Goal: Find specific page/section: Find specific page/section

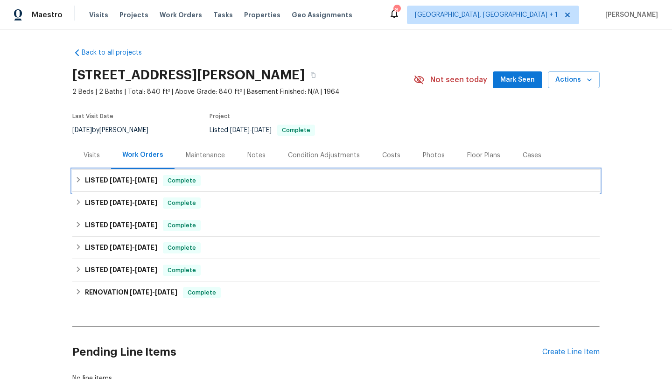
click at [204, 177] on div "LISTED [DATE] - [DATE] Complete" at bounding box center [336, 180] width 522 height 11
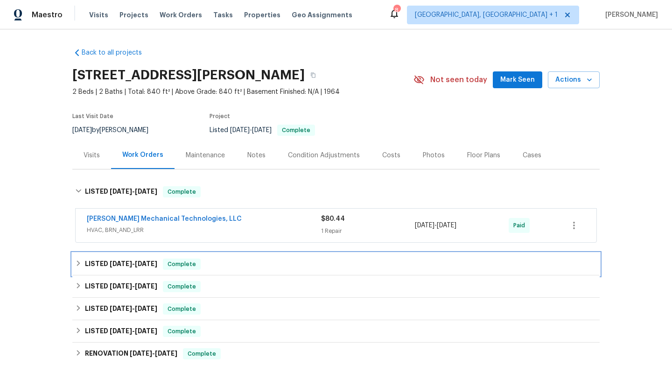
click at [282, 261] on div "LISTED [DATE] - [DATE] Complete" at bounding box center [336, 264] width 522 height 11
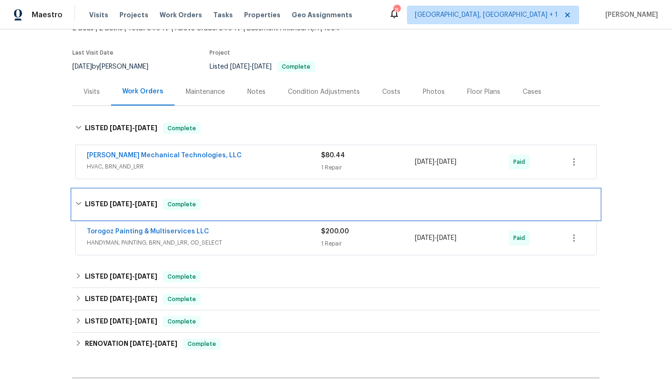
scroll to position [62, 0]
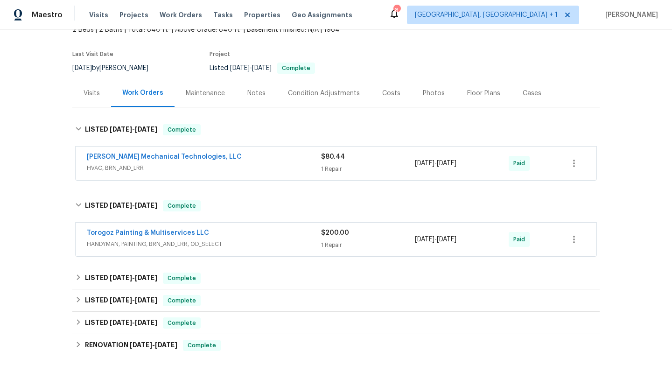
click at [379, 234] on div "$200.00" at bounding box center [368, 232] width 94 height 9
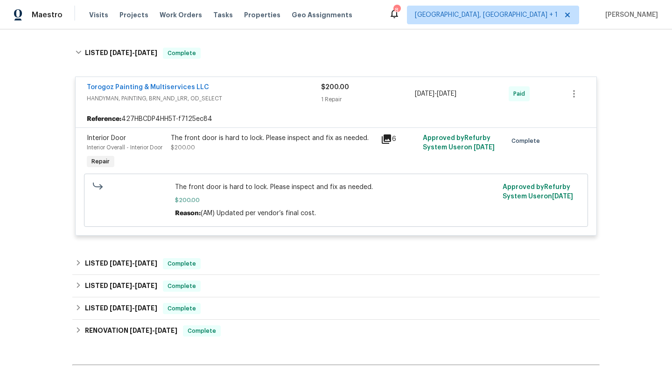
scroll to position [110, 0]
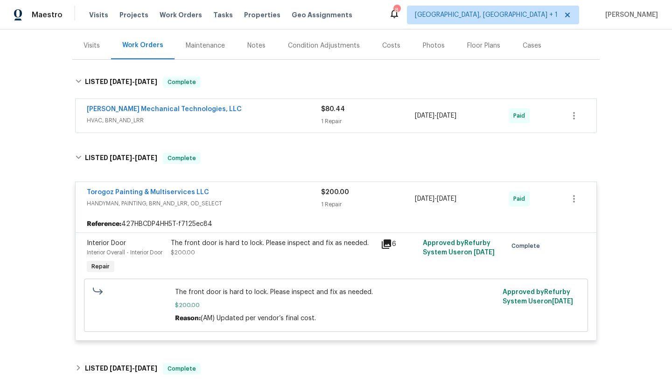
click at [397, 103] on div "[PERSON_NAME] Mechanical Technologies, LLC HVAC, BRN_AND_LRR $80.44 1 Repair [D…" at bounding box center [336, 116] width 521 height 34
click at [359, 116] on div "$80.44 1 Repair" at bounding box center [368, 116] width 94 height 22
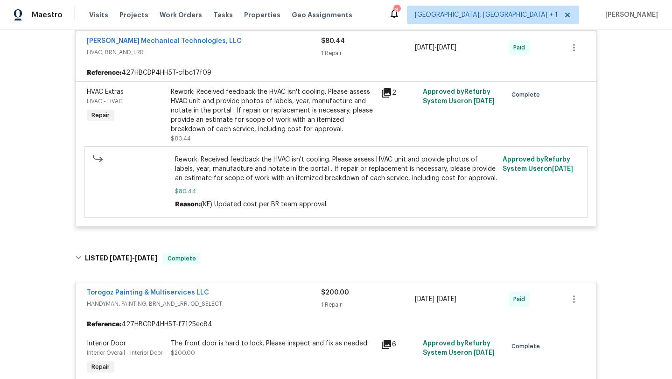
scroll to position [451, 0]
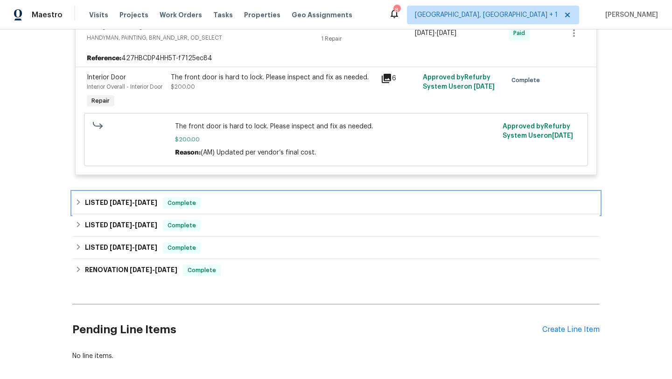
click at [281, 202] on div "LISTED [DATE] - [DATE] Complete" at bounding box center [336, 203] width 522 height 11
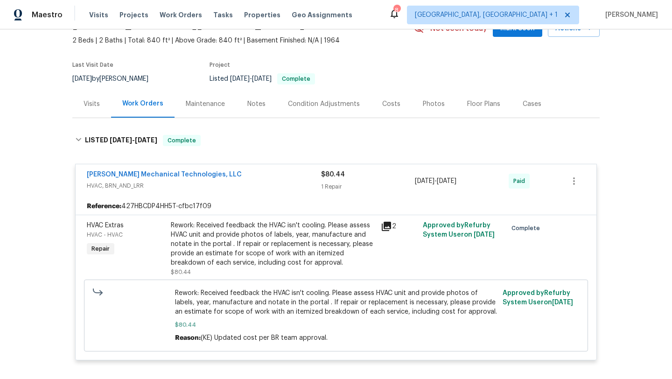
scroll to position [0, 0]
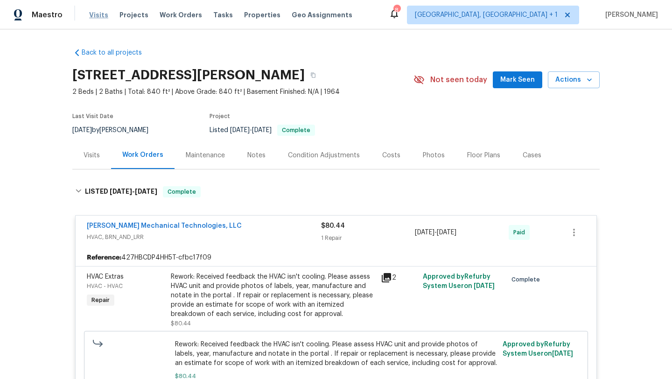
click at [98, 16] on span "Visits" at bounding box center [98, 14] width 19 height 9
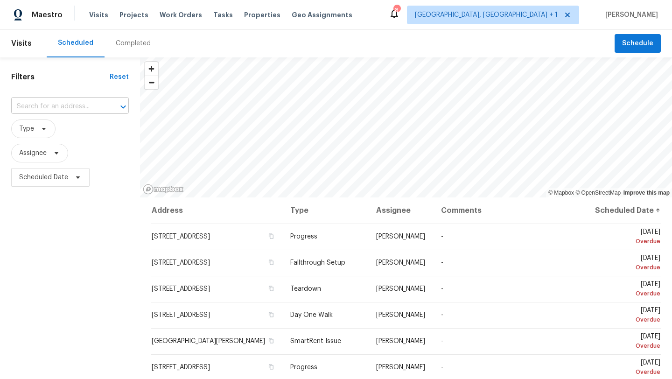
click at [74, 103] on input "text" at bounding box center [57, 106] width 92 height 14
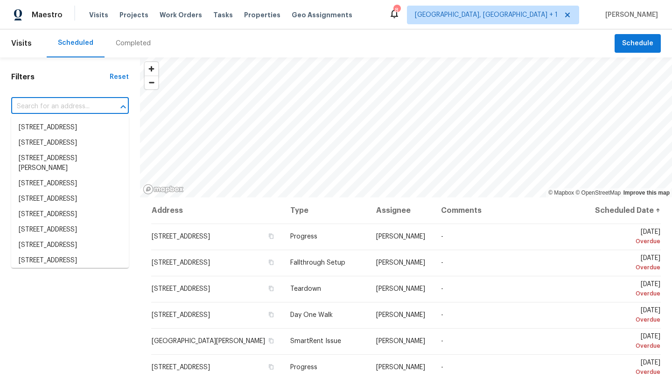
paste input "1913 [PERSON_NAME]"
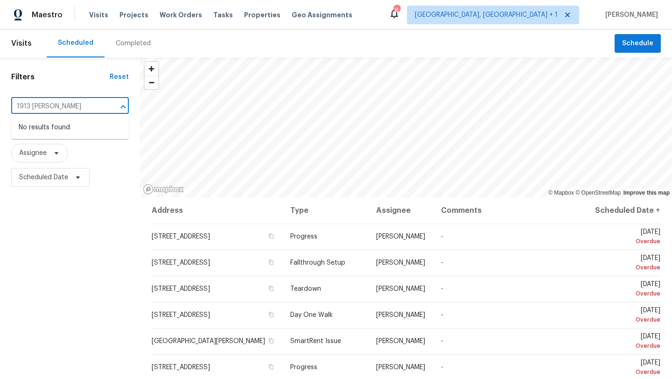
type input "1913 [PERSON_NAME]"
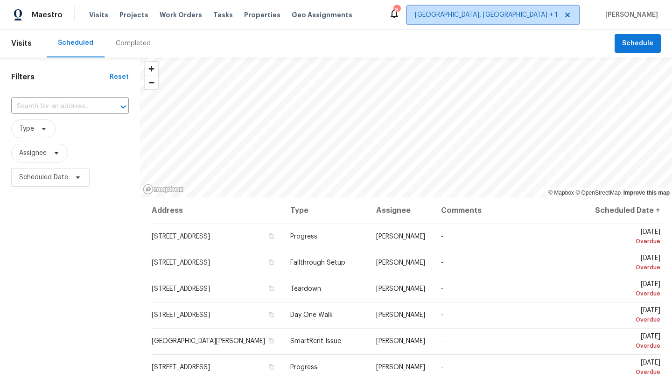
click at [526, 15] on span "[GEOGRAPHIC_DATA], [GEOGRAPHIC_DATA] + 1" at bounding box center [486, 14] width 143 height 9
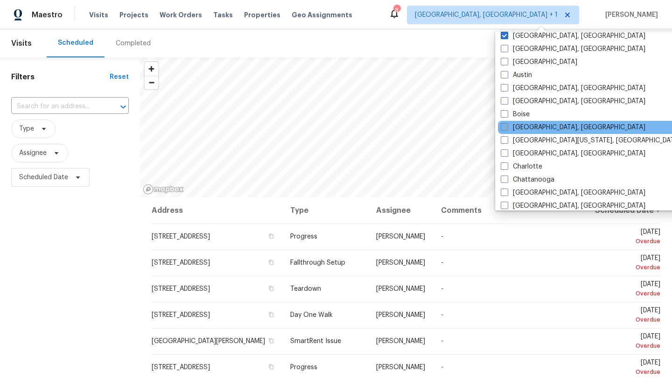
scroll to position [20, 0]
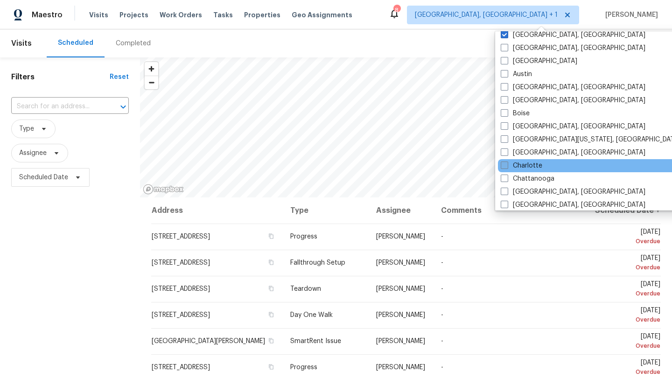
click at [508, 166] on span at bounding box center [504, 165] width 7 height 7
click at [507, 166] on input "Charlotte" at bounding box center [504, 164] width 6 height 6
checkbox input "true"
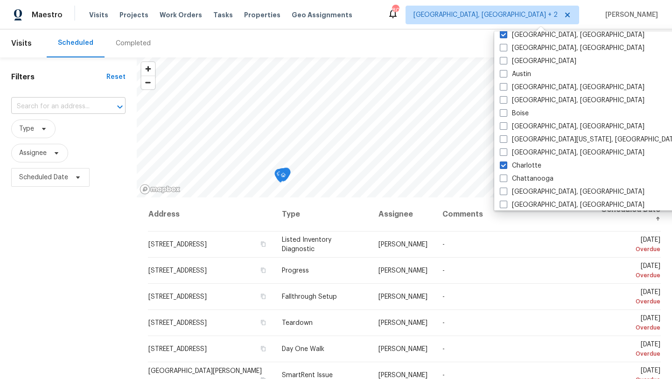
click at [53, 103] on input "text" at bounding box center [55, 106] width 88 height 14
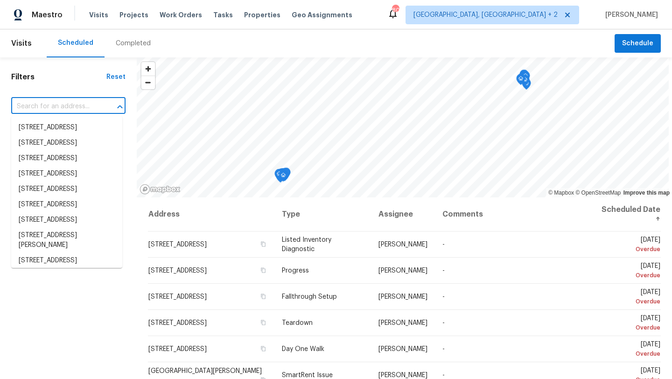
paste input "1913 [PERSON_NAME]"
type input "1913 [PERSON_NAME]"
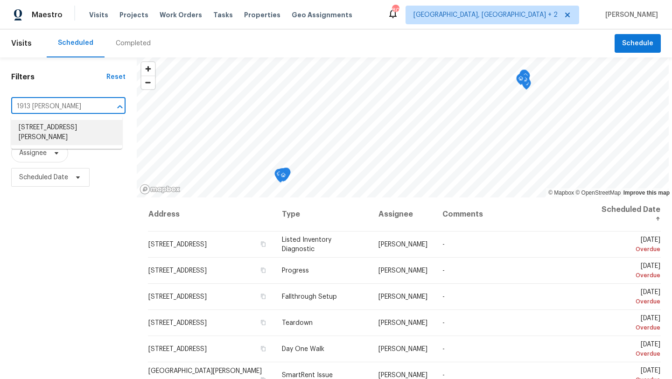
click at [54, 127] on li "[STREET_ADDRESS][PERSON_NAME]" at bounding box center [66, 132] width 111 height 25
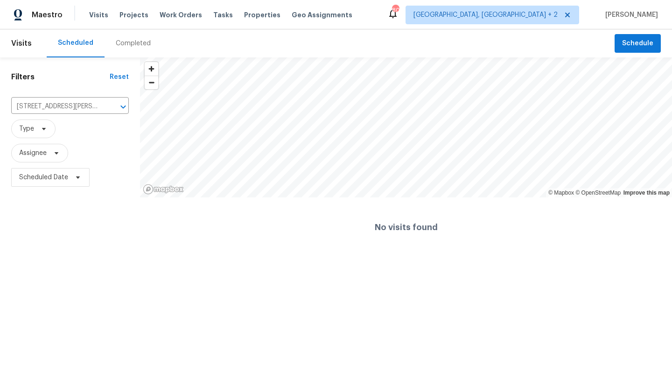
click at [139, 48] on div "Completed" at bounding box center [133, 43] width 57 height 28
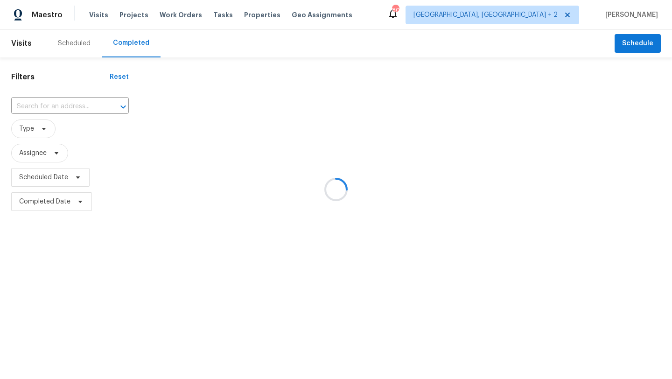
click at [71, 108] on div at bounding box center [336, 189] width 672 height 379
click at [67, 107] on div at bounding box center [336, 189] width 672 height 379
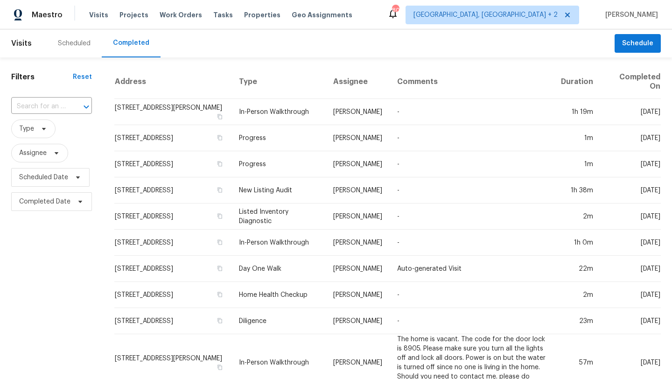
click at [65, 105] on div "​" at bounding box center [51, 106] width 81 height 14
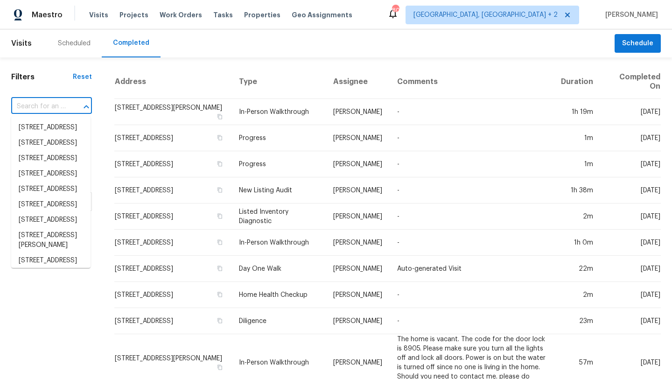
paste input "1913 [PERSON_NAME]"
type input "1913 [PERSON_NAME]"
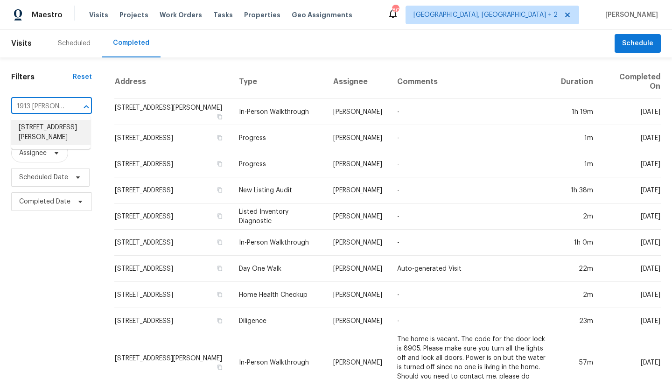
click at [54, 131] on li "[STREET_ADDRESS][PERSON_NAME]" at bounding box center [50, 132] width 79 height 25
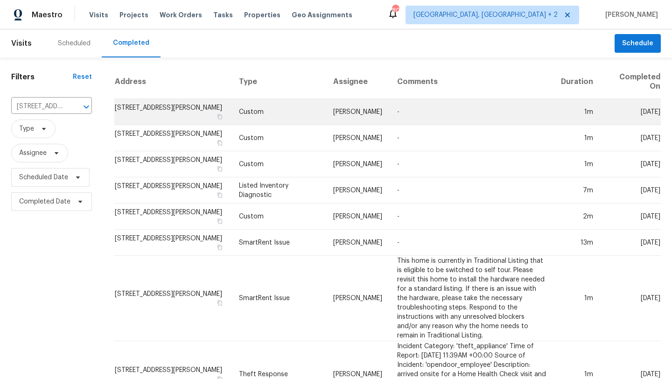
click at [307, 112] on td "Custom" at bounding box center [279, 112] width 94 height 26
